Goal: Check status: Check status

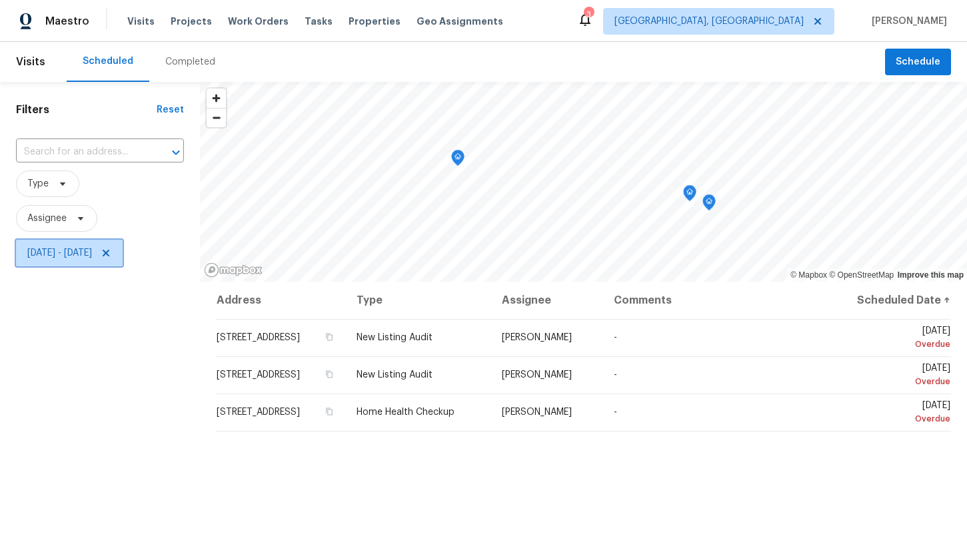
click at [79, 253] on span "[DATE] - [DATE]" at bounding box center [59, 252] width 65 height 13
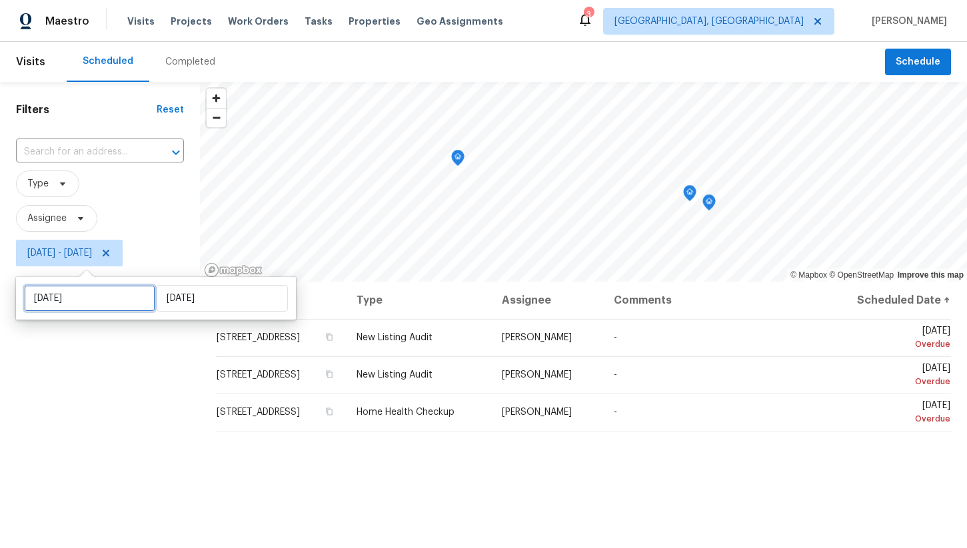
select select "8"
select select "2025"
select select "9"
select select "2025"
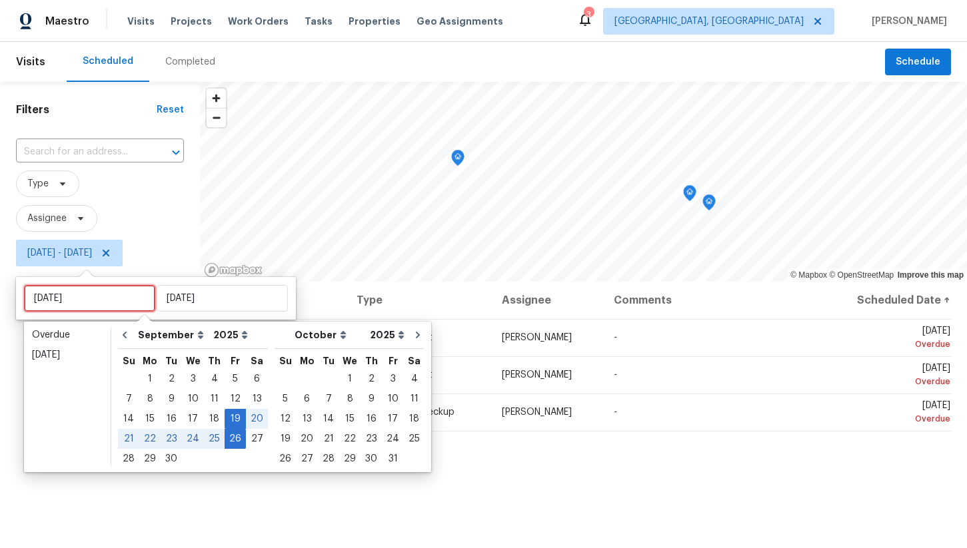
click at [89, 291] on input "[DATE]" at bounding box center [89, 298] width 131 height 27
type input "[DATE]"
click at [149, 459] on div "29" at bounding box center [149, 459] width 21 height 19
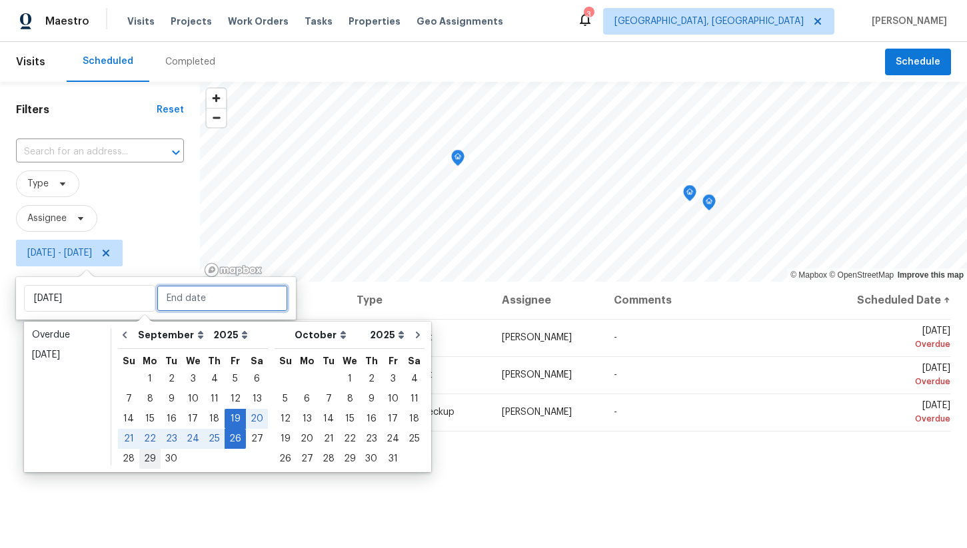
type input "[DATE]"
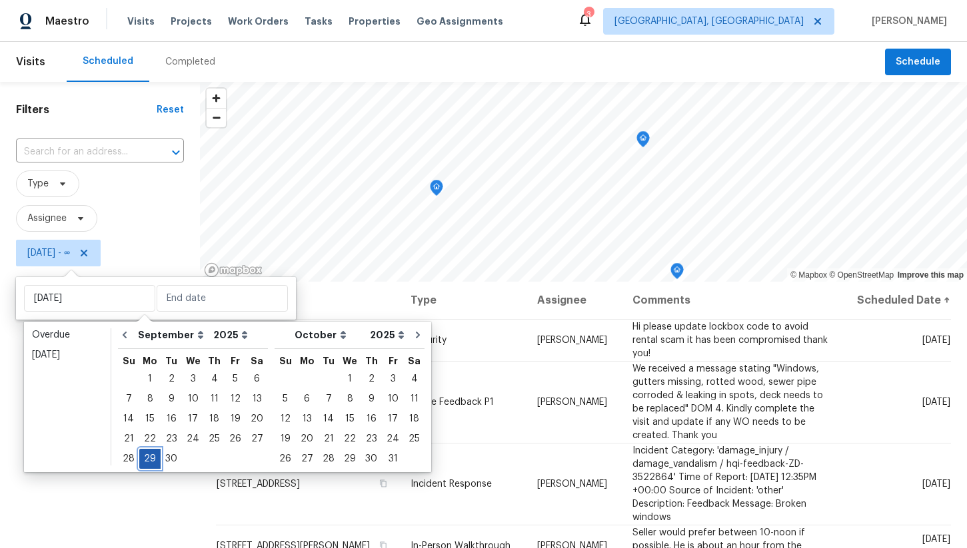
click at [149, 459] on div "29" at bounding box center [149, 459] width 21 height 19
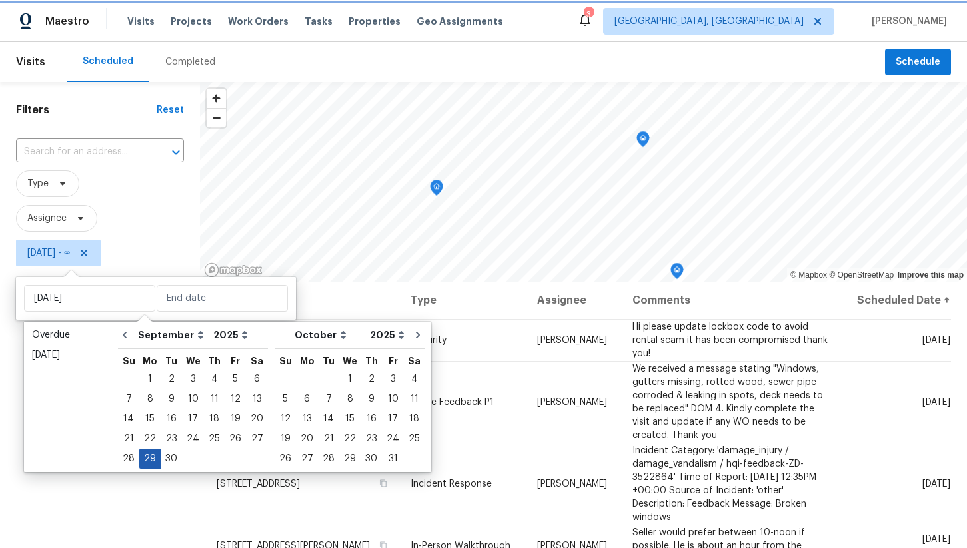
type input "[DATE]"
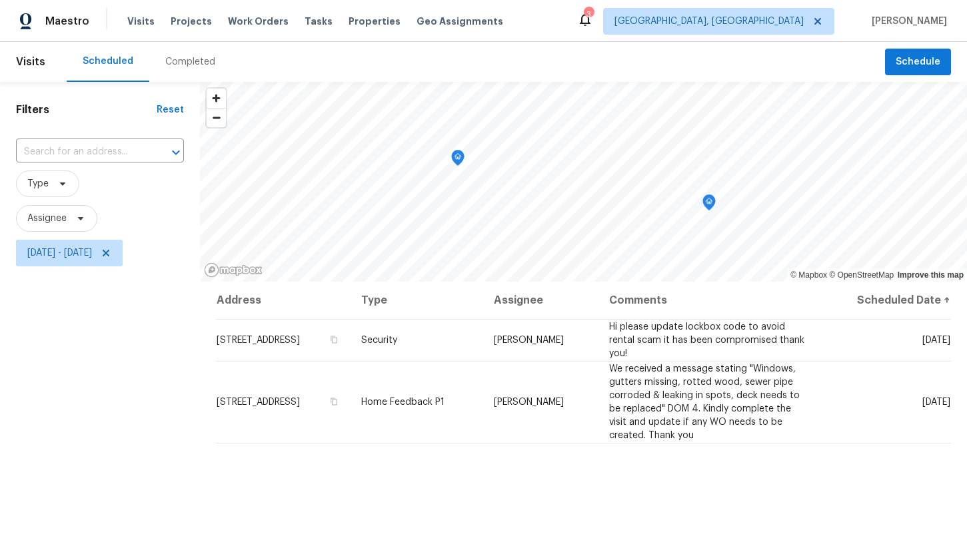
click at [171, 408] on div "Filters Reset ​ Type Assignee [DATE] - [DATE]" at bounding box center [100, 401] width 200 height 638
click at [92, 257] on span "[DATE] - [DATE]" at bounding box center [59, 252] width 65 height 13
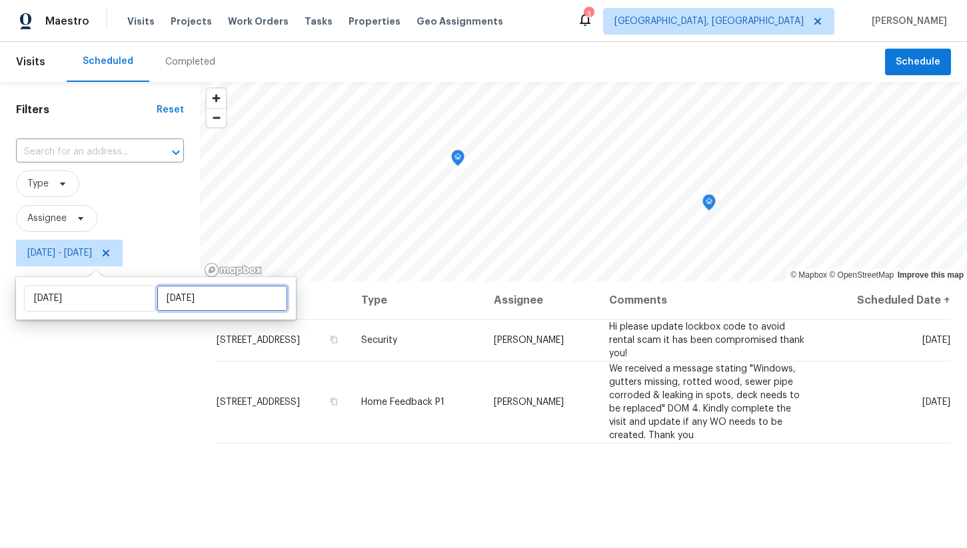
click at [162, 294] on input "[DATE]" at bounding box center [222, 298] width 131 height 27
select select "8"
select select "2025"
select select "9"
select select "2025"
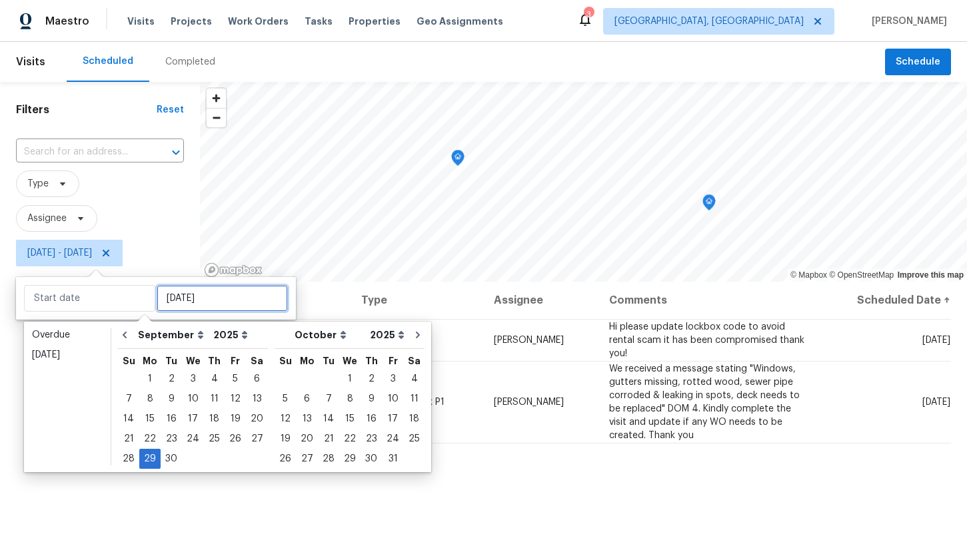
type input "[DATE]"
click at [171, 460] on div "30" at bounding box center [171, 459] width 21 height 19
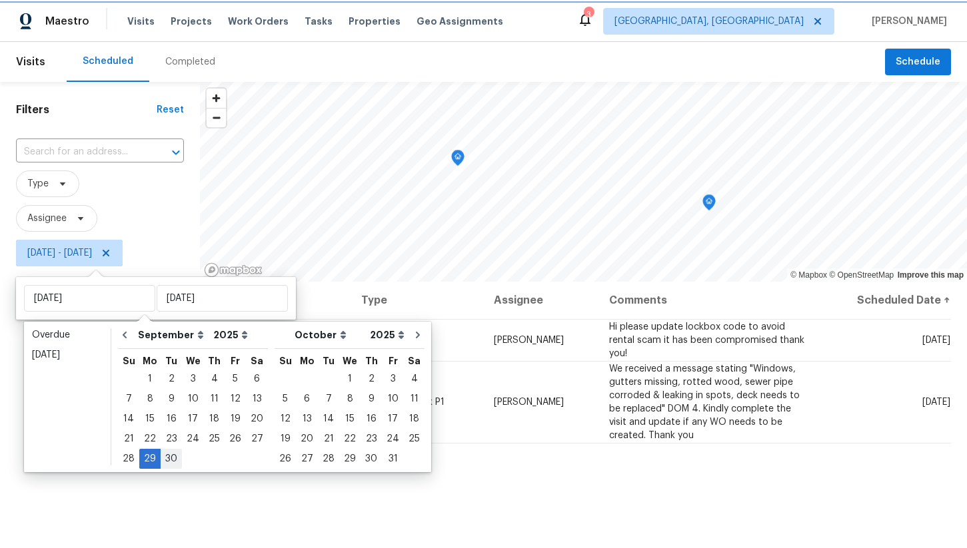
type input "[DATE]"
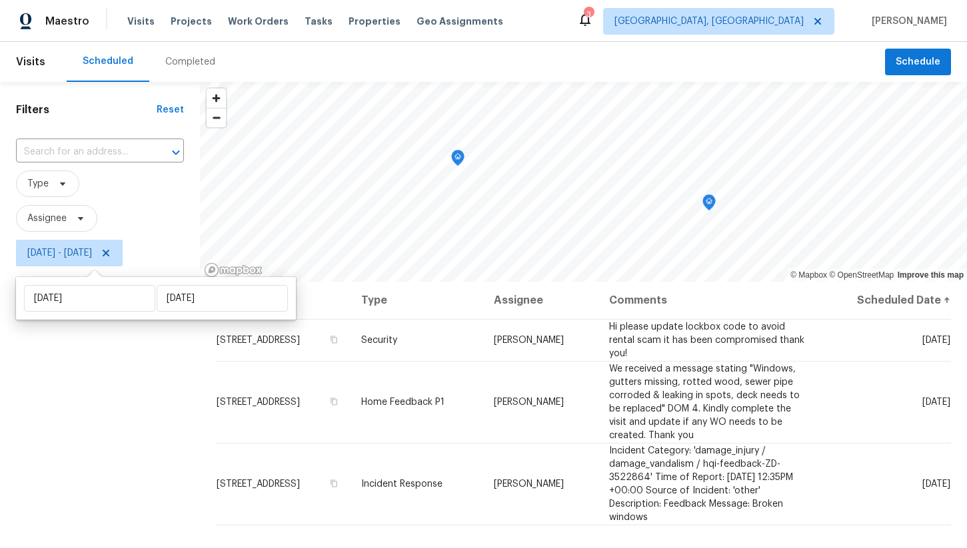
click at [141, 368] on div "Filters Reset ​ Type Assignee [DATE] - [DATE]" at bounding box center [100, 401] width 200 height 638
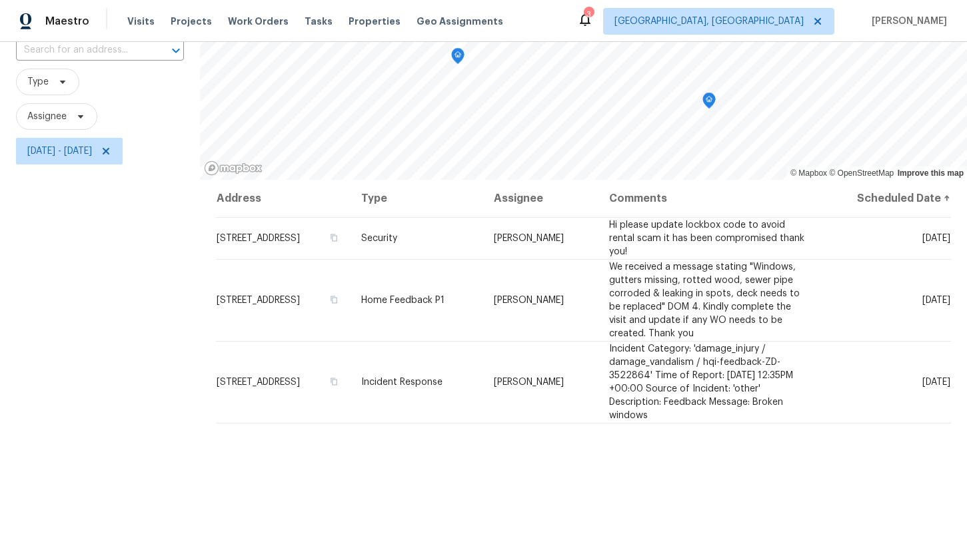
scroll to position [111, 0]
